Goal: Understand process/instructions: Learn how to perform a task or action

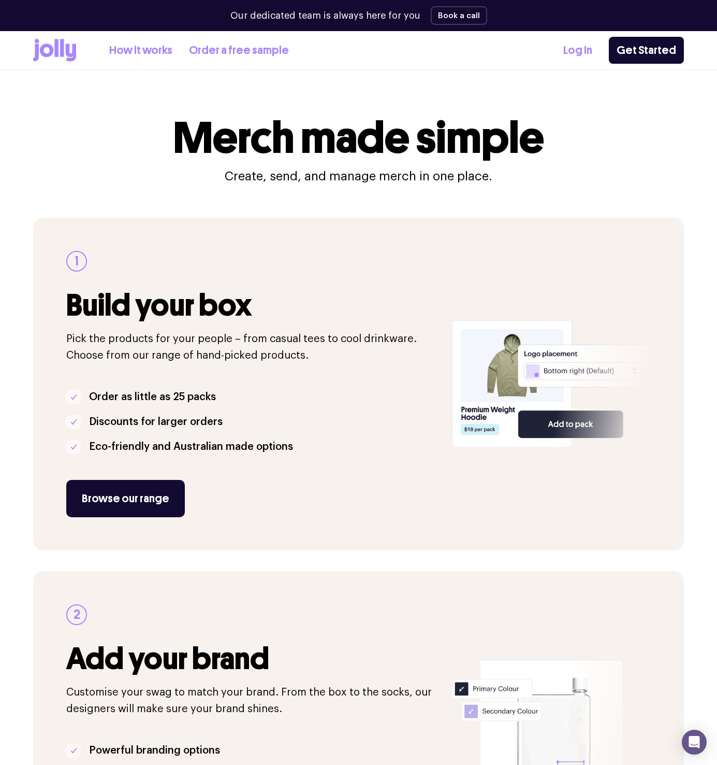
scroll to position [1394, 0]
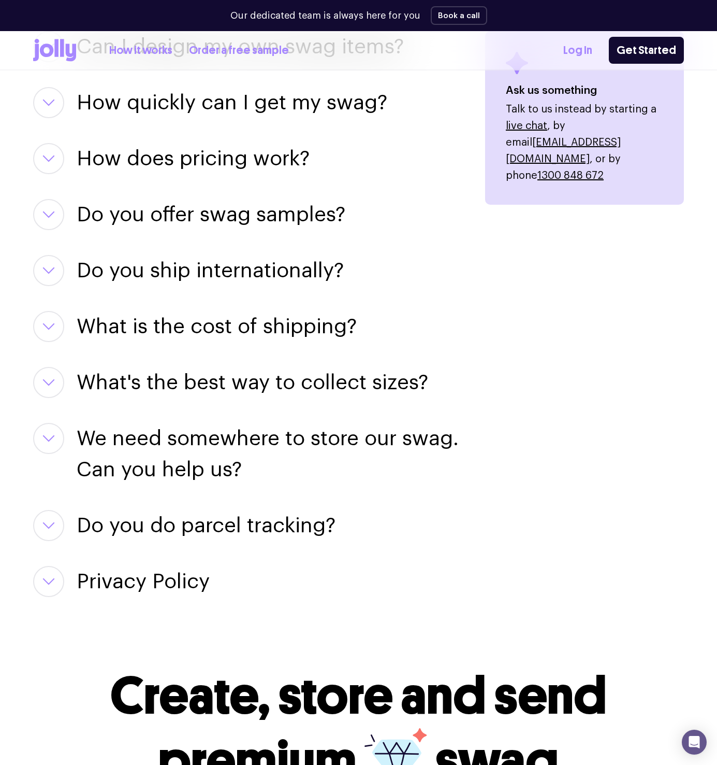
click at [47, 526] on icon "button" at bounding box center [49, 525] width 10 height 5
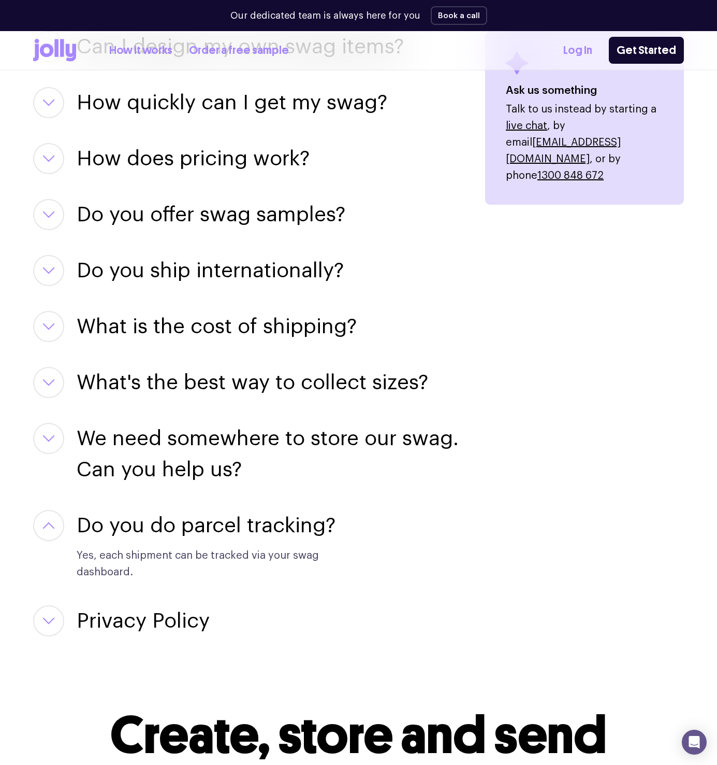
click at [47, 446] on button "button" at bounding box center [48, 438] width 31 height 31
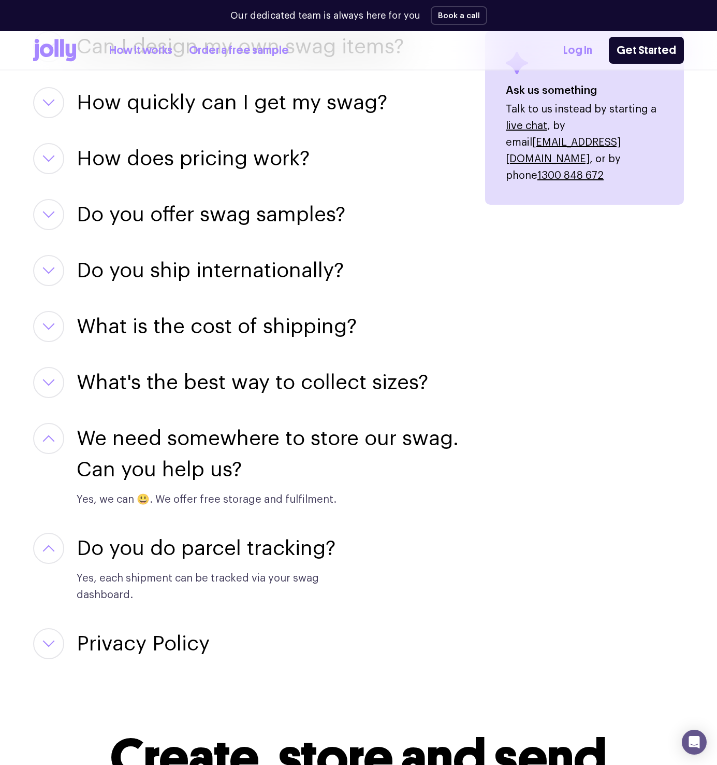
click at [50, 379] on icon "button" at bounding box center [48, 382] width 12 height 7
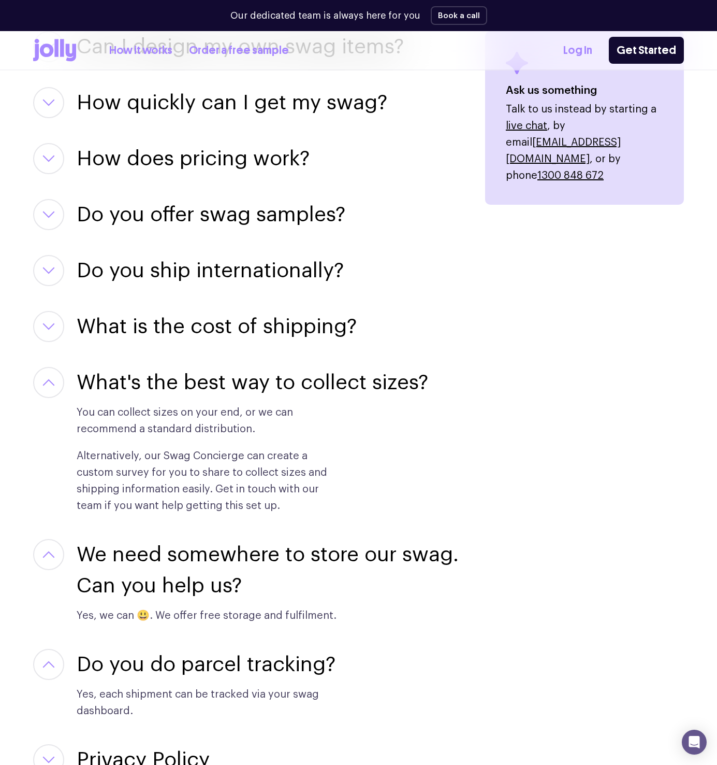
click at [50, 319] on button "button" at bounding box center [48, 326] width 31 height 31
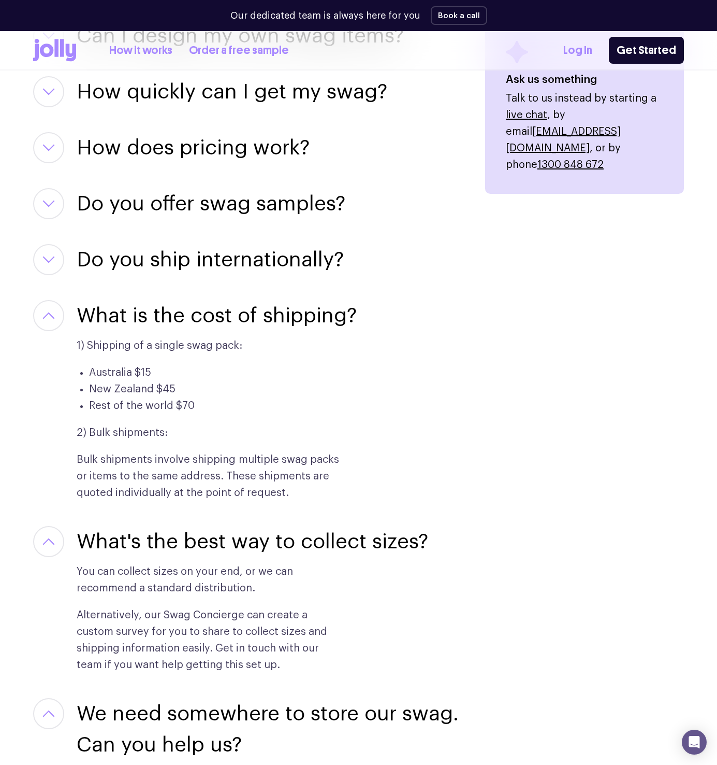
scroll to position [1402, 0]
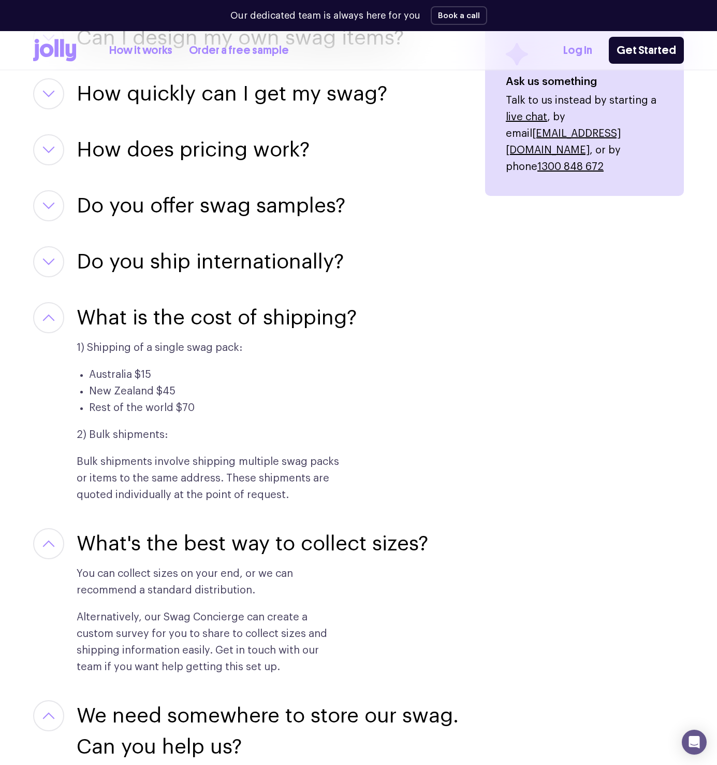
click at [50, 271] on button "button" at bounding box center [48, 261] width 31 height 31
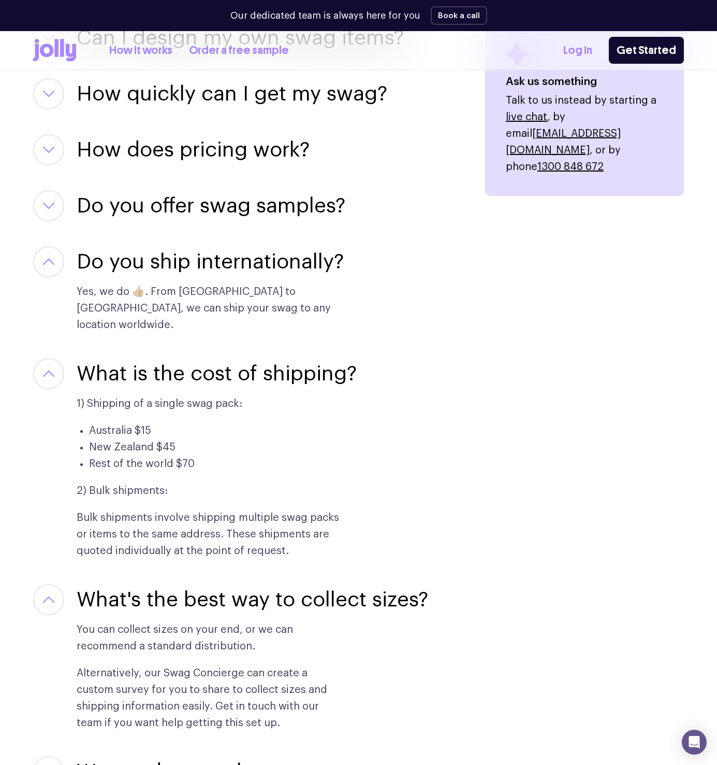
click at [46, 204] on icon "button" at bounding box center [48, 205] width 12 height 7
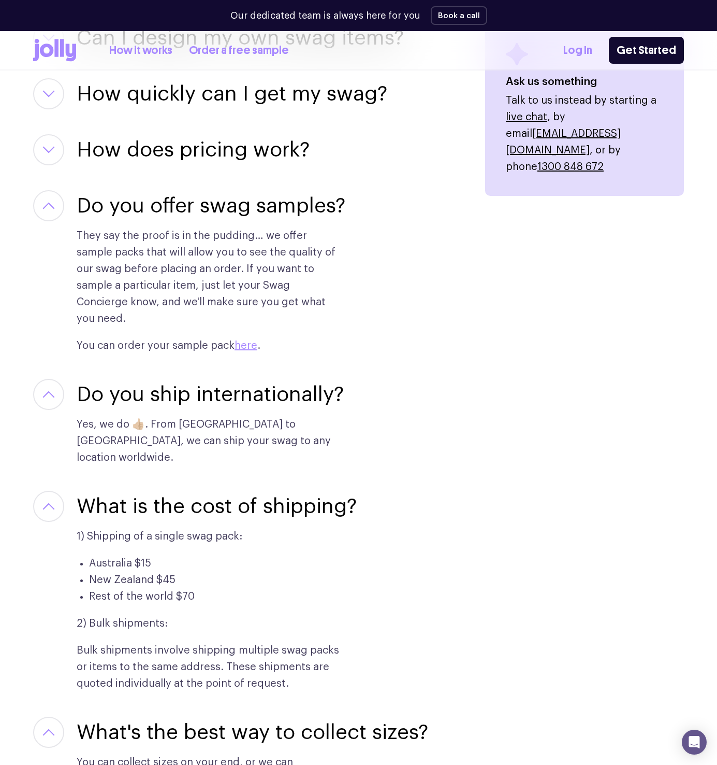
click at [47, 141] on button "button" at bounding box center [48, 149] width 31 height 31
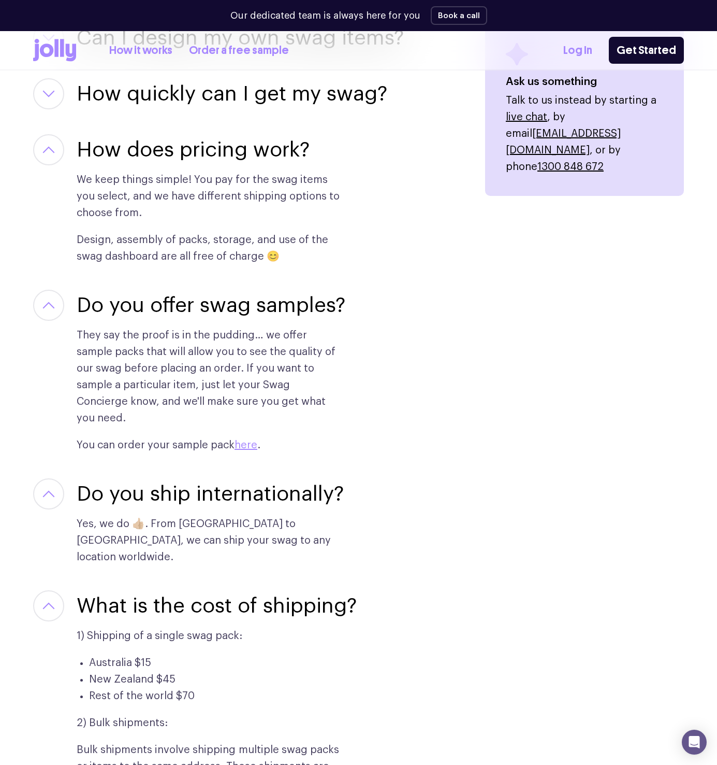
click at [43, 92] on icon "button" at bounding box center [48, 93] width 12 height 7
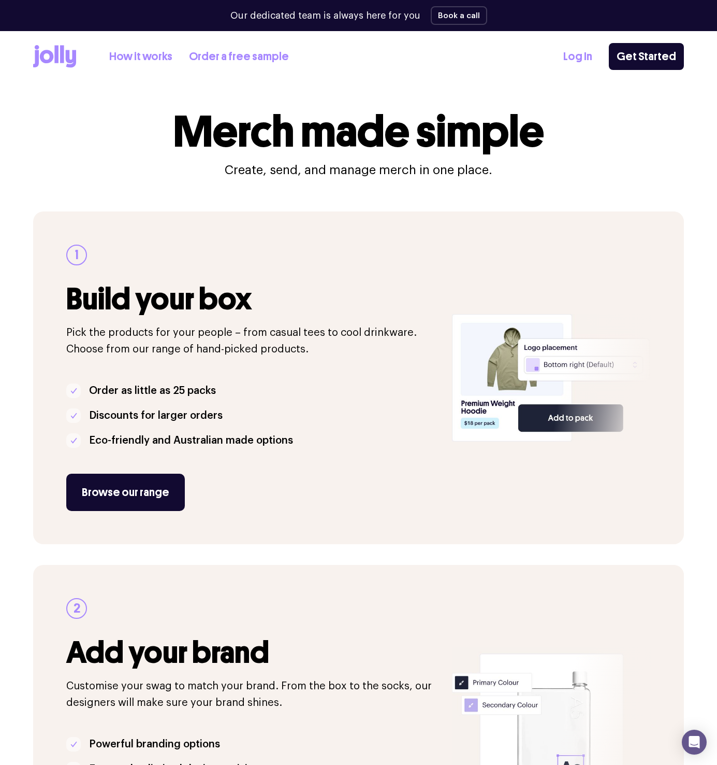
scroll to position [0, 0]
